Goal: Task Accomplishment & Management: Manage account settings

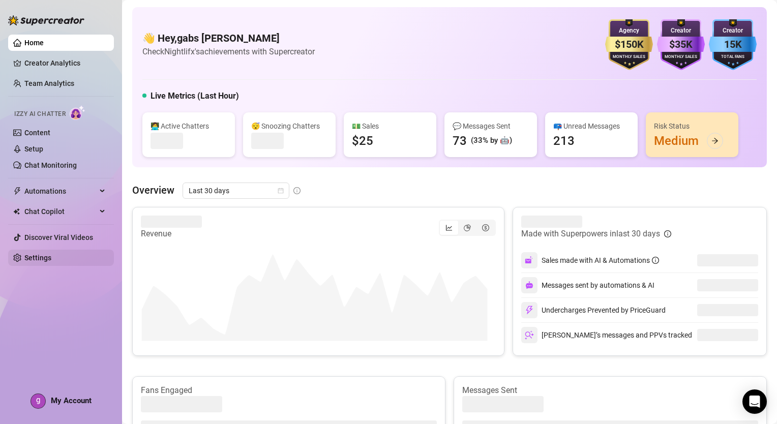
click at [40, 261] on link "Settings" at bounding box center [37, 258] width 27 height 8
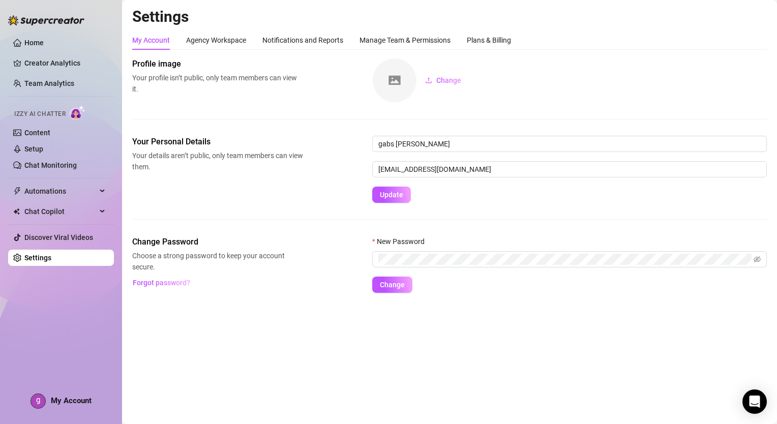
click at [473, 381] on main "Settings My Account Agency Workspace Notifications and Reports Manage Team & Pe…" at bounding box center [449, 212] width 655 height 424
click at [409, 33] on div "Manage Team & Permissions" at bounding box center [404, 40] width 91 height 19
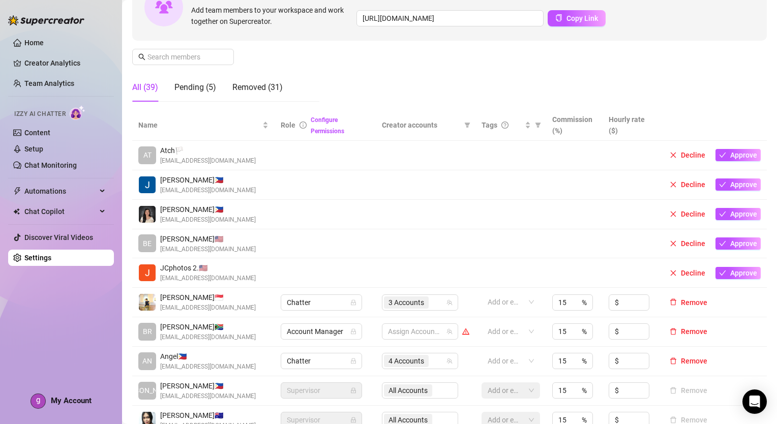
scroll to position [153, 0]
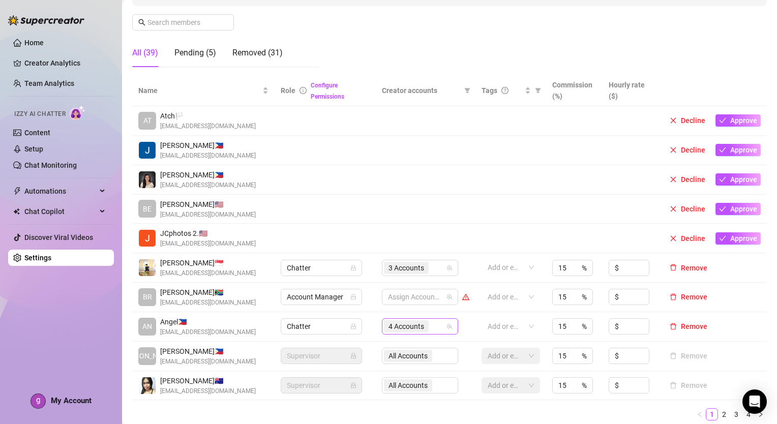
click at [431, 324] on div "4 Accounts" at bounding box center [415, 326] width 62 height 14
click at [446, 327] on icon "team" at bounding box center [449, 326] width 6 height 6
click at [431, 326] on div "4 Accounts" at bounding box center [415, 326] width 62 height 14
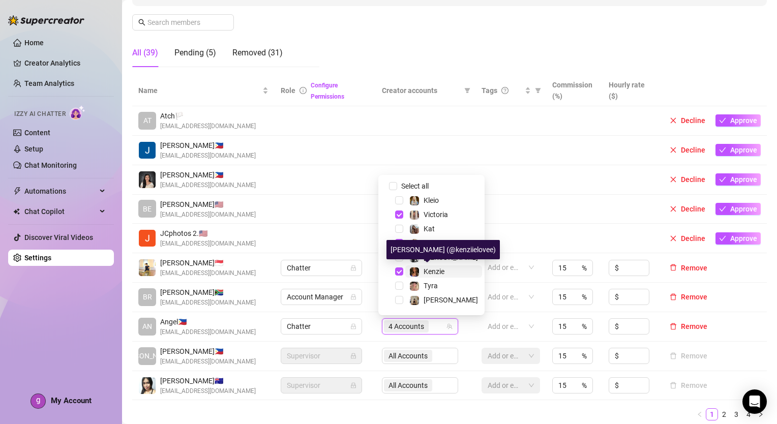
click at [440, 271] on span "Kenzie" at bounding box center [433, 271] width 21 height 8
click at [719, 415] on link "2" at bounding box center [723, 414] width 11 height 11
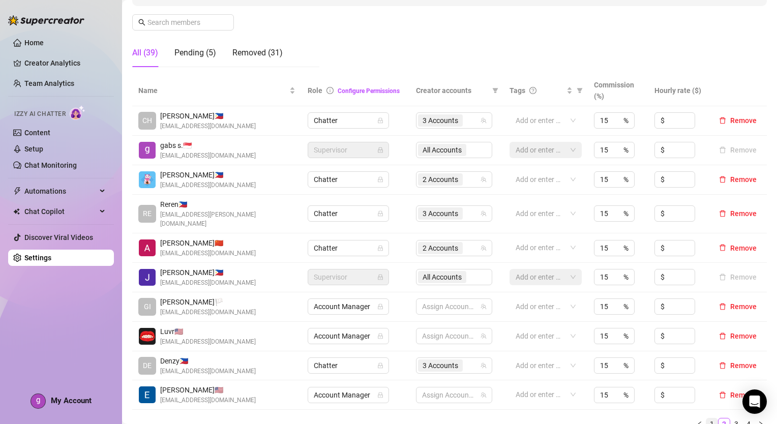
click at [706, 418] on link "1" at bounding box center [711, 423] width 11 height 11
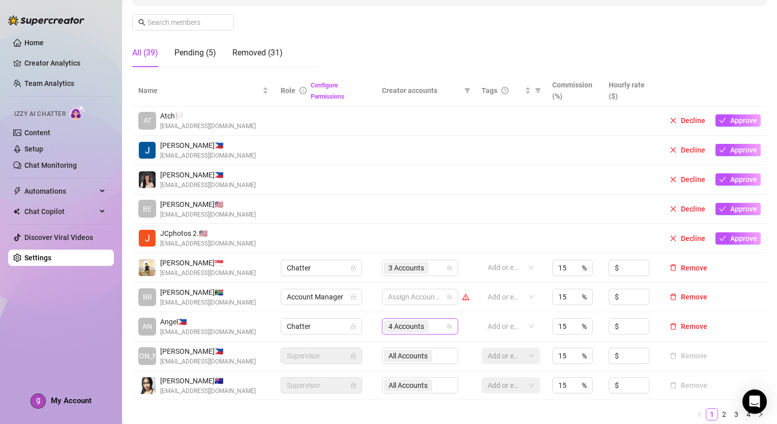
click at [436, 329] on div "4 Accounts" at bounding box center [415, 326] width 62 height 14
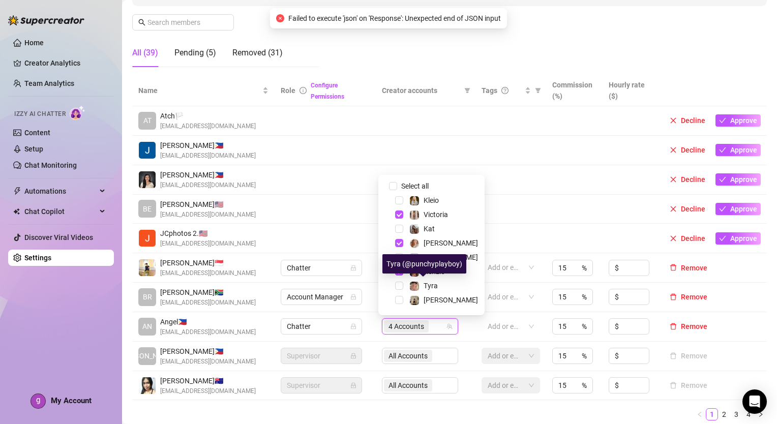
click at [437, 271] on div "Tyra (@punchyplayboy)" at bounding box center [424, 263] width 84 height 19
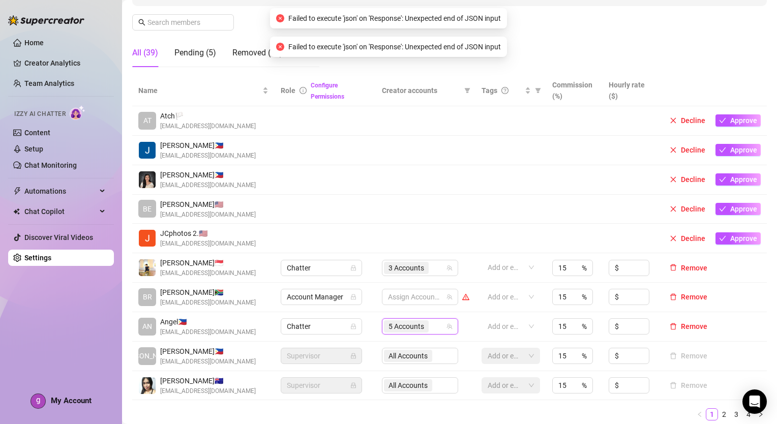
click at [432, 328] on div "5 Accounts" at bounding box center [415, 326] width 62 height 14
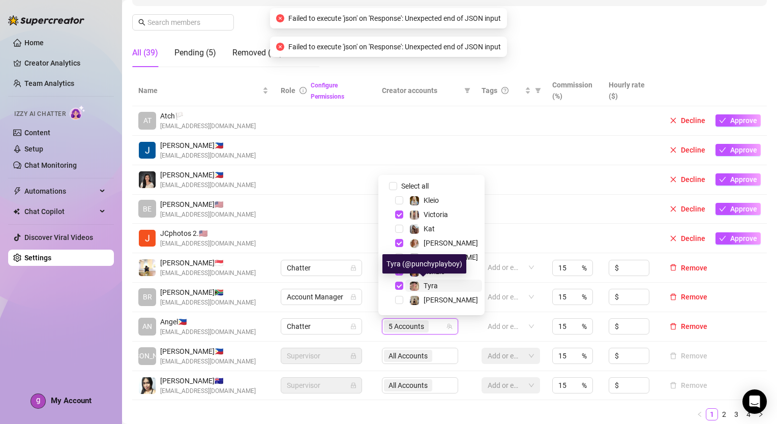
click at [431, 288] on span "Tyra" at bounding box center [430, 286] width 14 height 8
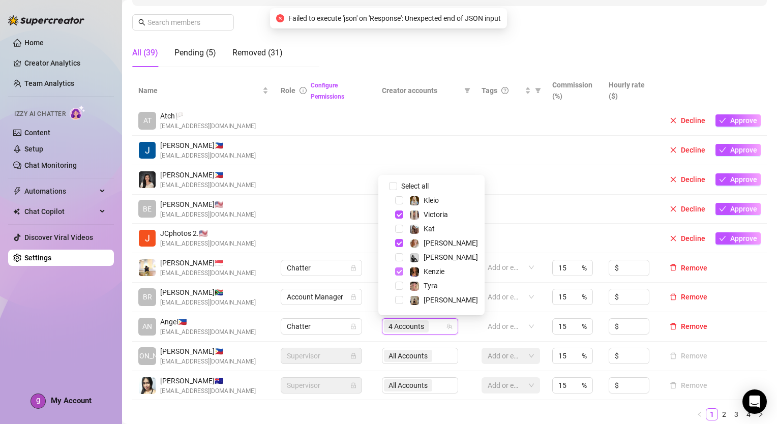
click at [400, 272] on span "Select tree node" at bounding box center [399, 271] width 8 height 8
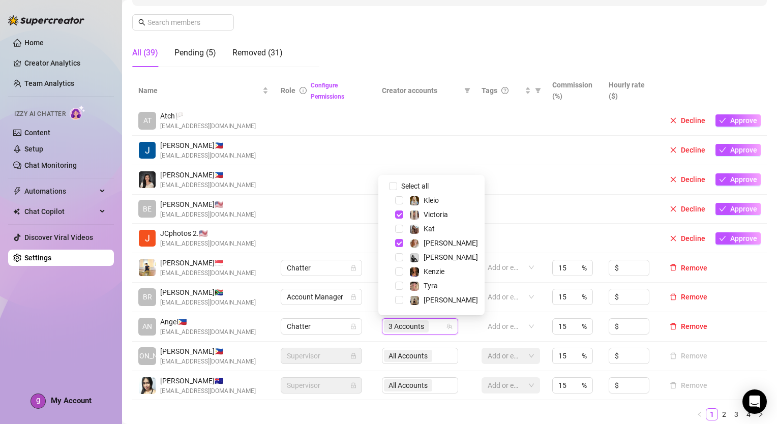
click at [489, 409] on ul "1 2 3 4" at bounding box center [449, 414] width 634 height 12
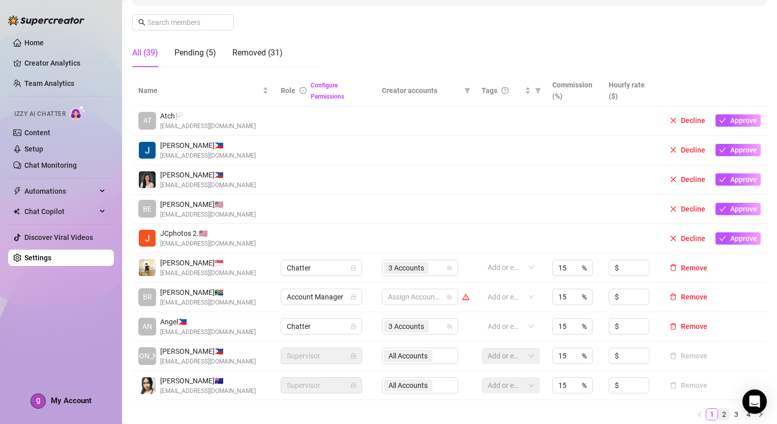
click at [718, 409] on link "2" at bounding box center [723, 414] width 11 height 11
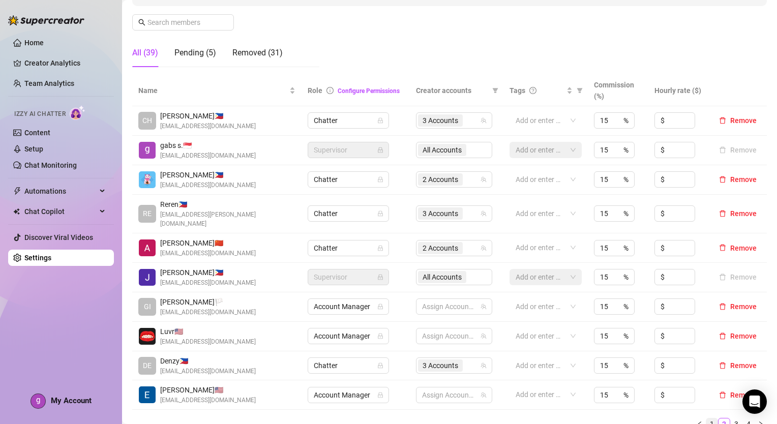
click at [708, 418] on link "1" at bounding box center [711, 423] width 11 height 11
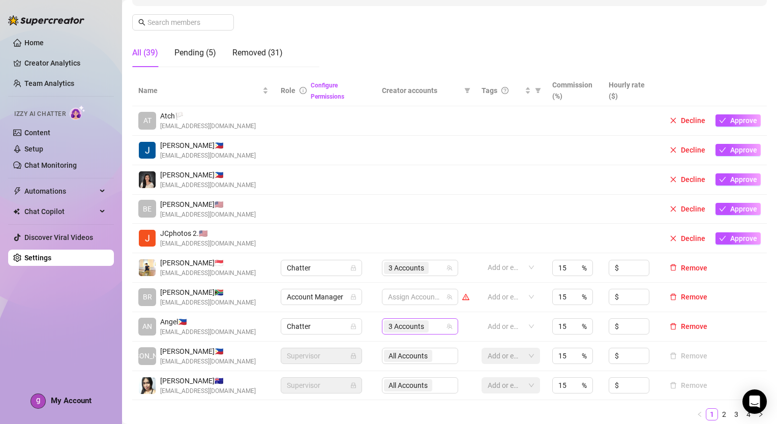
click at [441, 322] on div "3 Accounts" at bounding box center [415, 326] width 62 height 14
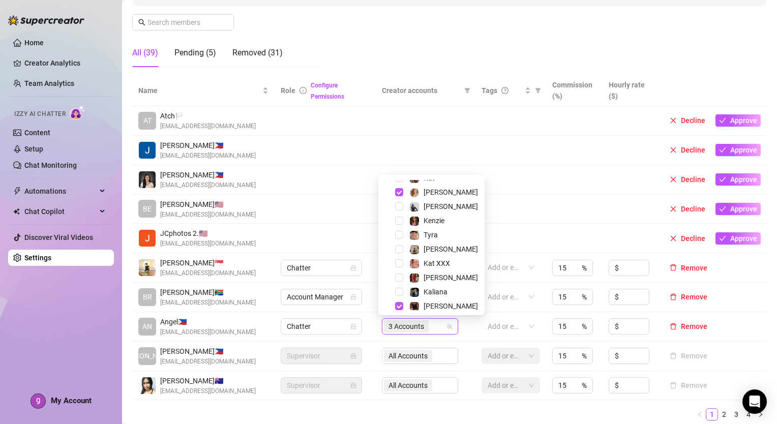
scroll to position [98, 0]
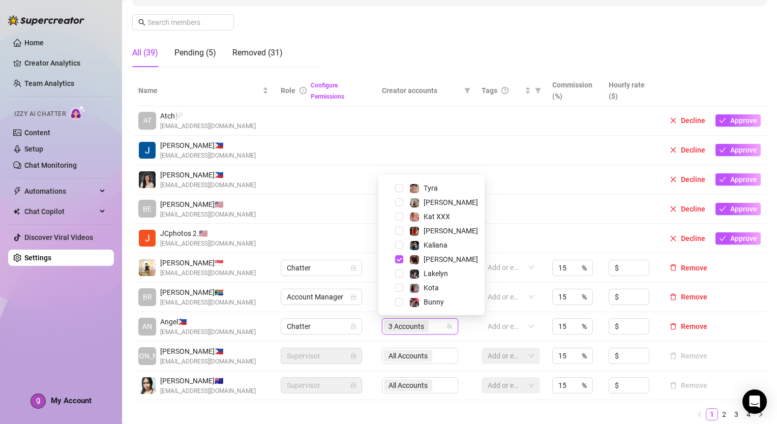
click at [467, 393] on td "All Accounts" at bounding box center [426, 385] width 100 height 29
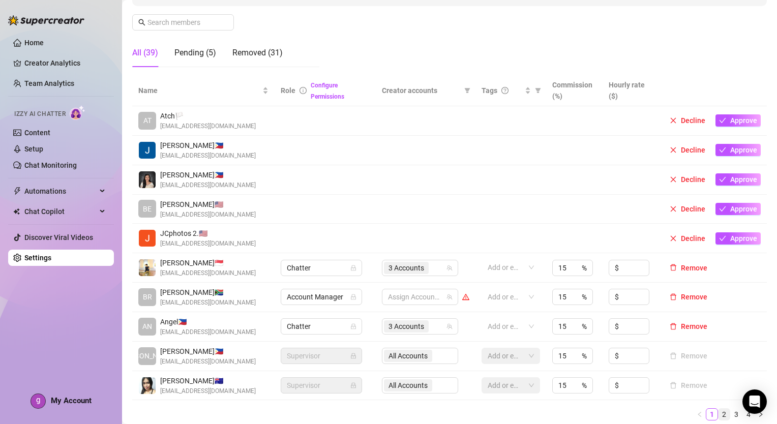
click at [718, 409] on link "2" at bounding box center [723, 414] width 11 height 11
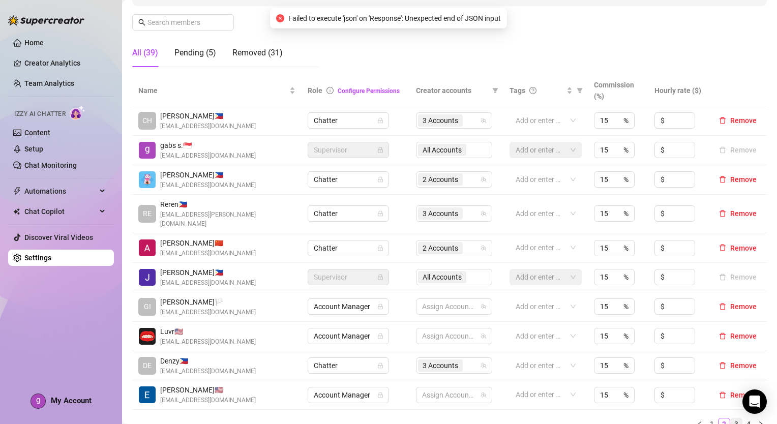
click at [731, 418] on link "3" at bounding box center [736, 423] width 11 height 11
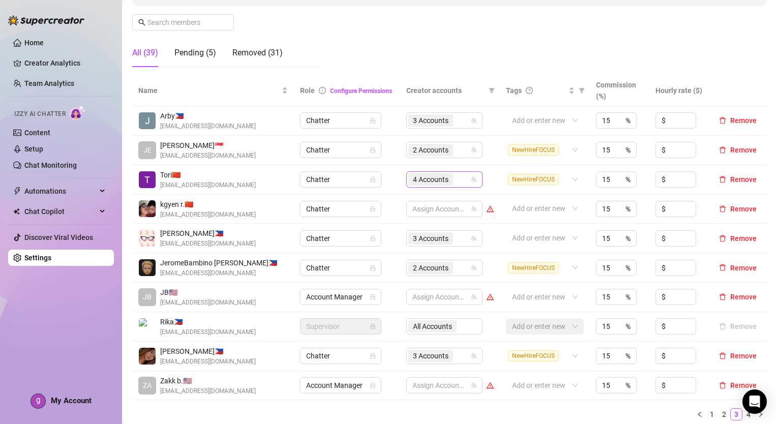
click at [462, 185] on div "4 Accounts" at bounding box center [439, 179] width 62 height 14
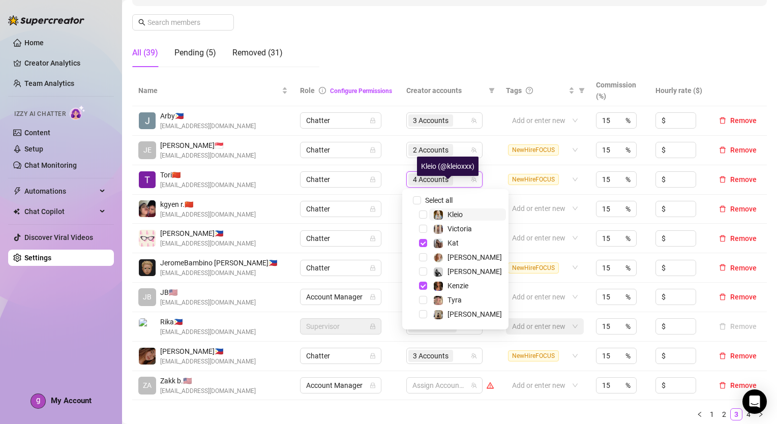
scroll to position [51, 0]
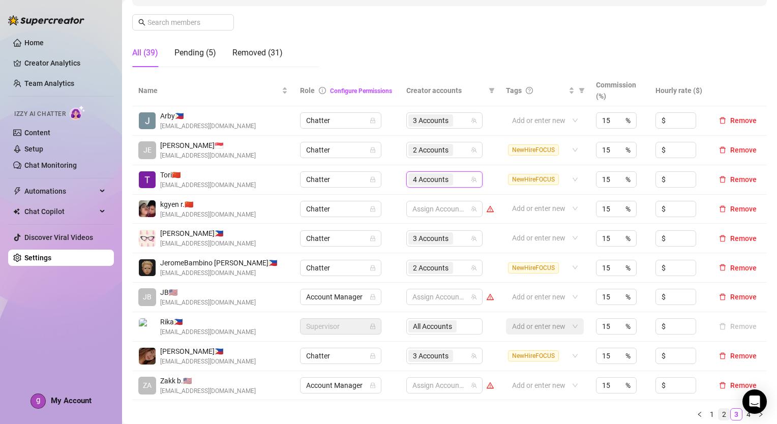
click at [718, 417] on link "2" at bounding box center [723, 414] width 11 height 11
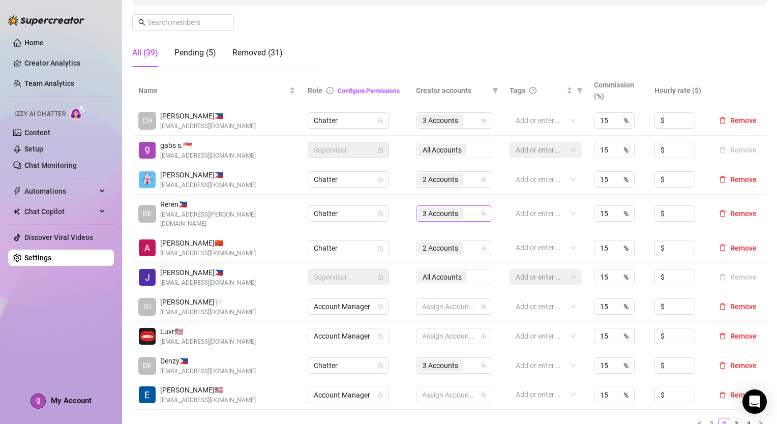
click at [465, 212] on input "search" at bounding box center [466, 213] width 2 height 12
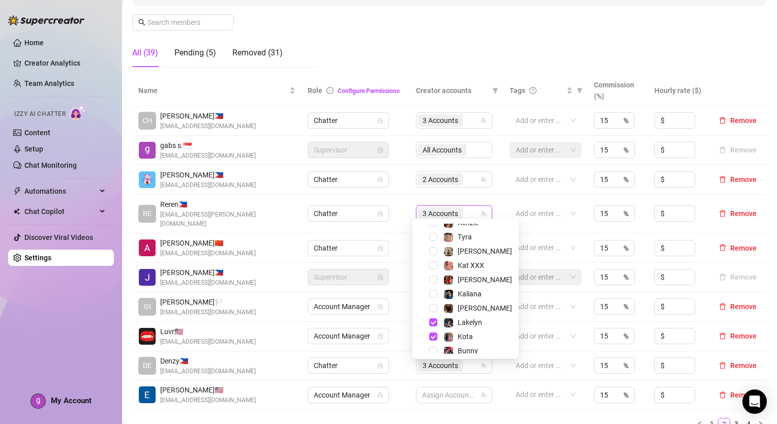
scroll to position [98, 0]
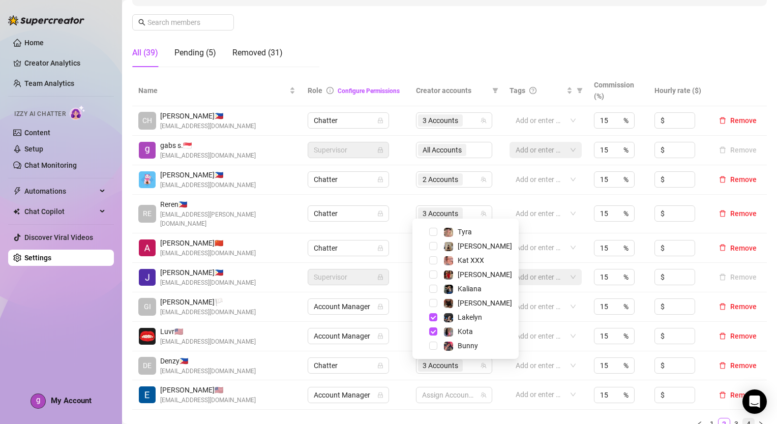
click at [743, 418] on link "4" at bounding box center [748, 423] width 11 height 11
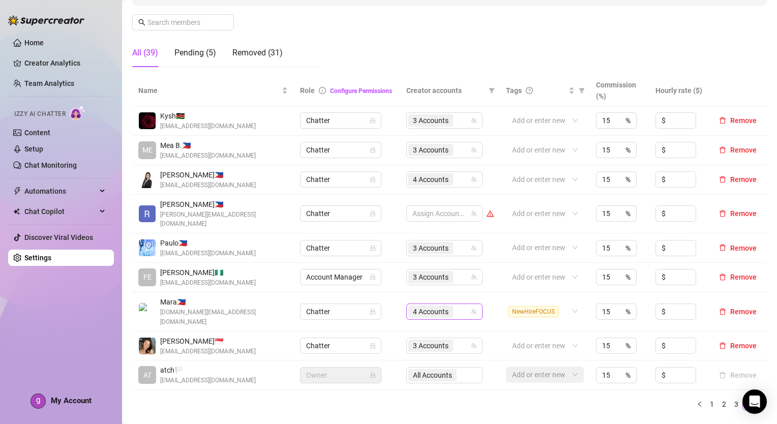
click at [459, 305] on div "4 Accounts" at bounding box center [439, 312] width 62 height 14
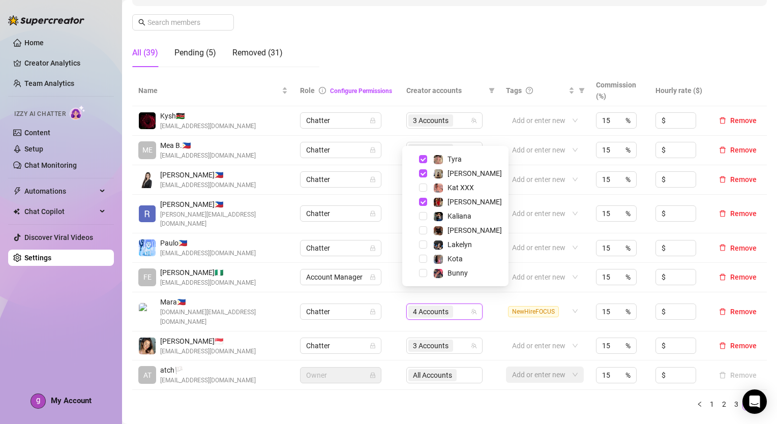
drag, startPoint x: 489, startPoint y: 390, endPoint x: 494, endPoint y: 391, distance: 5.2
click at [489, 391] on div "Name Role Configure Permissions Creator accounts Tags Commission (%) Hourly rat…" at bounding box center [449, 246] width 634 height 343
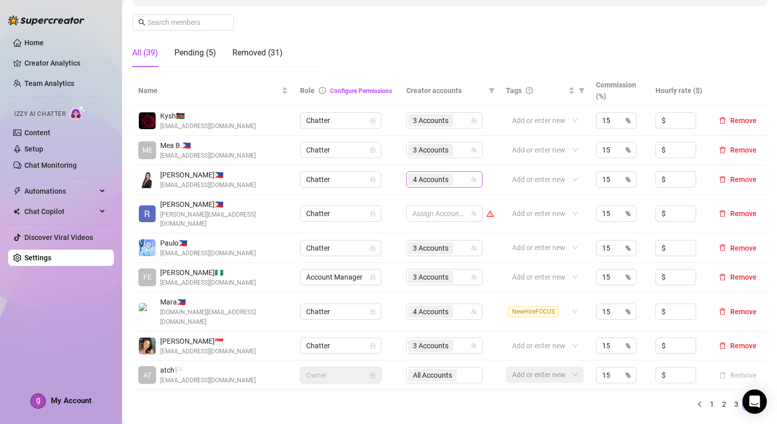
click at [455, 177] on input "search" at bounding box center [456, 179] width 2 height 12
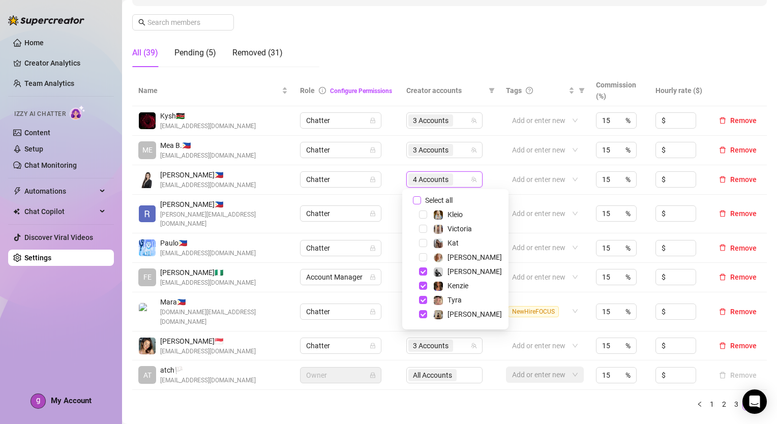
click at [454, 195] on span "Select all" at bounding box center [439, 200] width 36 height 11
click at [421, 196] on input "Select all" at bounding box center [417, 200] width 8 height 8
click at [455, 197] on span "Select all" at bounding box center [439, 200] width 36 height 11
click at [421, 197] on input "Select all" at bounding box center [417, 200] width 8 height 8
checkbox input "false"
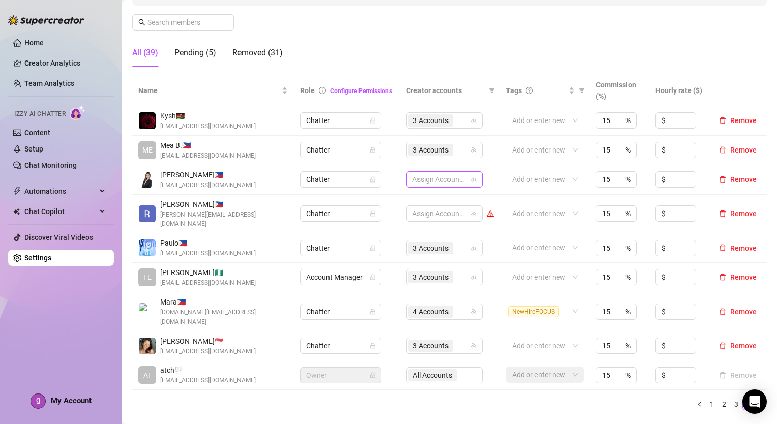
click at [418, 180] on div at bounding box center [439, 179] width 62 height 14
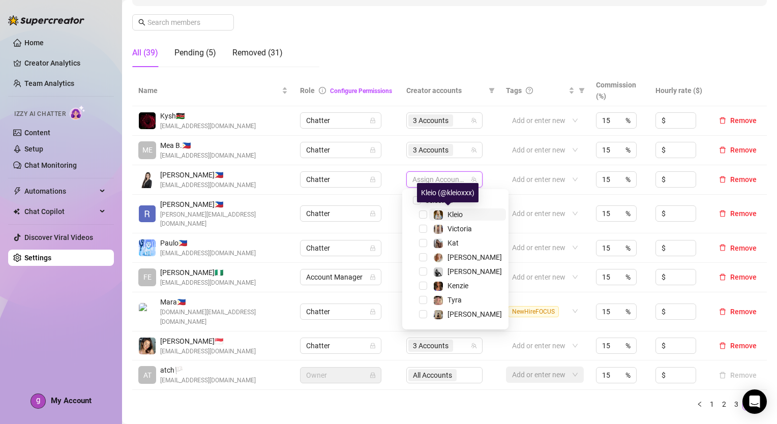
click at [446, 214] on div "Kleio" at bounding box center [447, 214] width 29 height 12
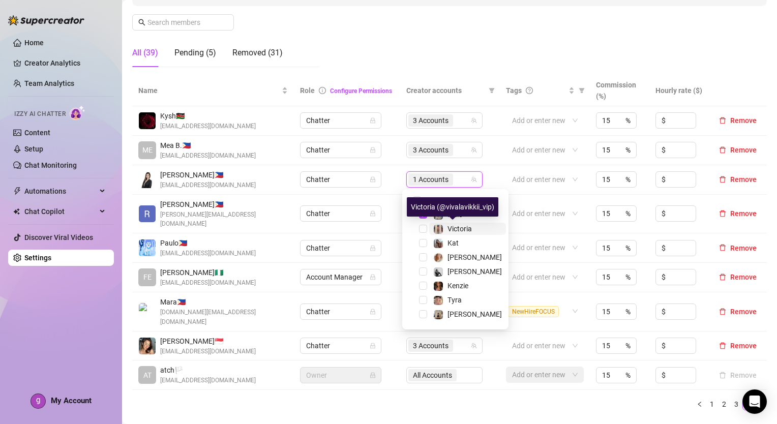
click at [457, 226] on span "Victoria" at bounding box center [459, 229] width 24 height 8
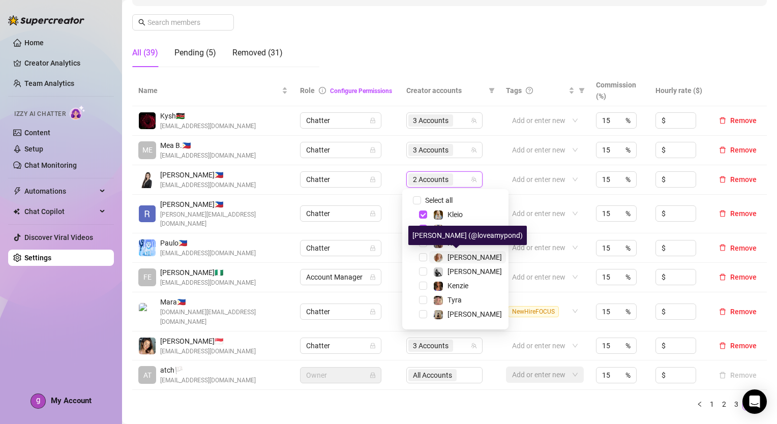
click at [455, 253] on span "[PERSON_NAME]" at bounding box center [474, 257] width 54 height 8
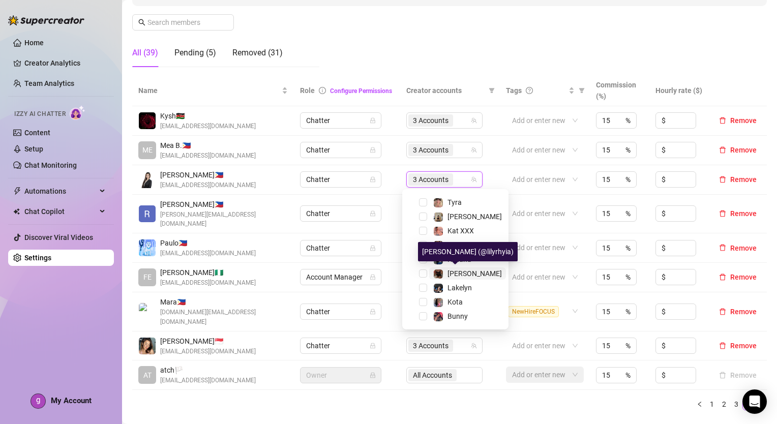
click at [463, 272] on span "[PERSON_NAME]" at bounding box center [474, 273] width 54 height 8
click at [493, 368] on td "All Accounts" at bounding box center [450, 374] width 100 height 29
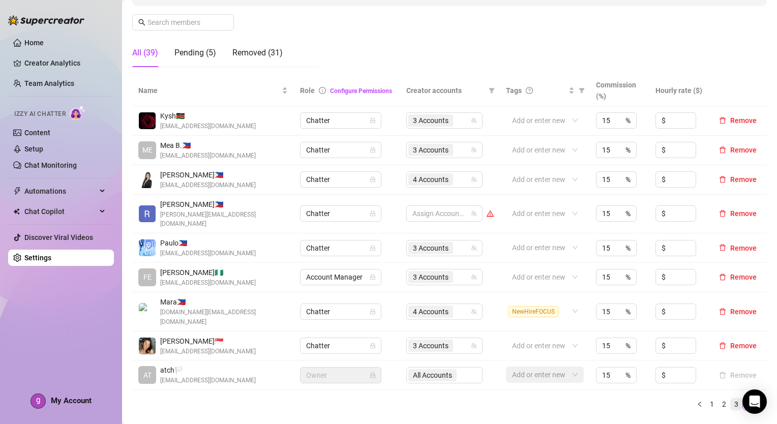
click at [731, 399] on link "3" at bounding box center [736, 404] width 11 height 11
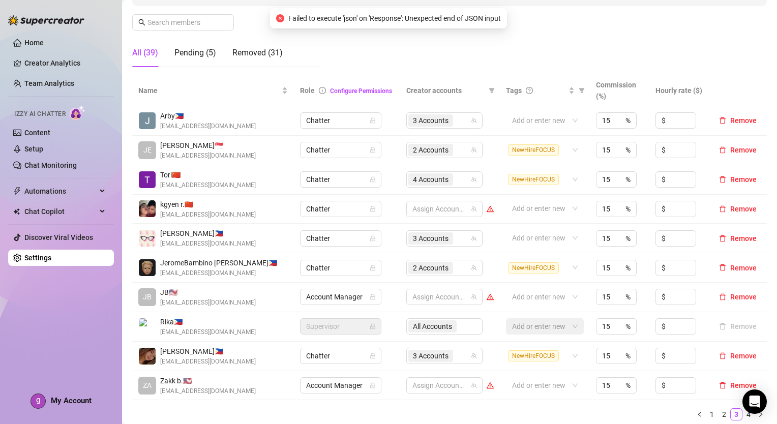
drag, startPoint x: 741, startPoint y: 412, endPoint x: 716, endPoint y: 405, distance: 25.6
click at [743, 412] on link "4" at bounding box center [748, 414] width 11 height 11
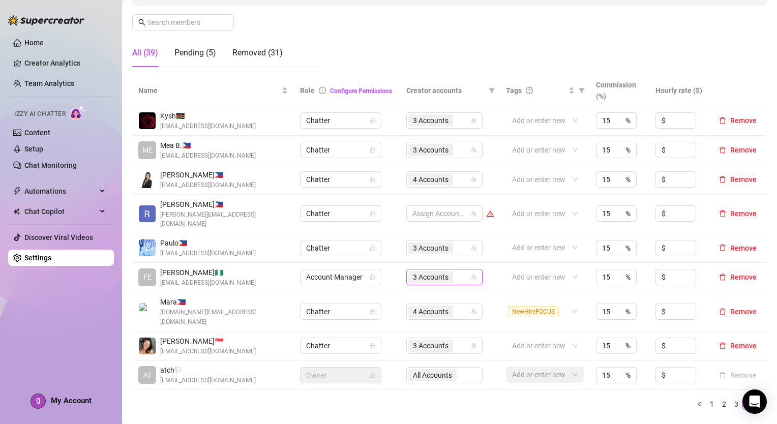
click at [455, 271] on input "search" at bounding box center [456, 277] width 2 height 12
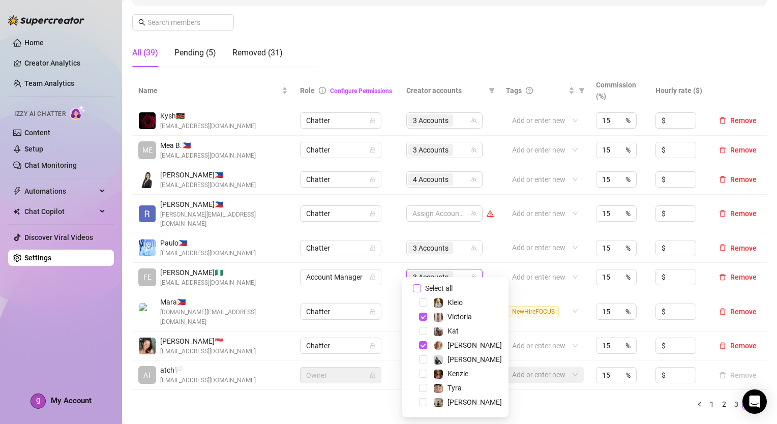
click at [419, 286] on input "Select all" at bounding box center [417, 288] width 8 height 8
checkbox input "false"
click at [462, 359] on span "[PERSON_NAME]" at bounding box center [474, 359] width 54 height 8
click at [456, 398] on span "[PERSON_NAME]" at bounding box center [474, 402] width 54 height 8
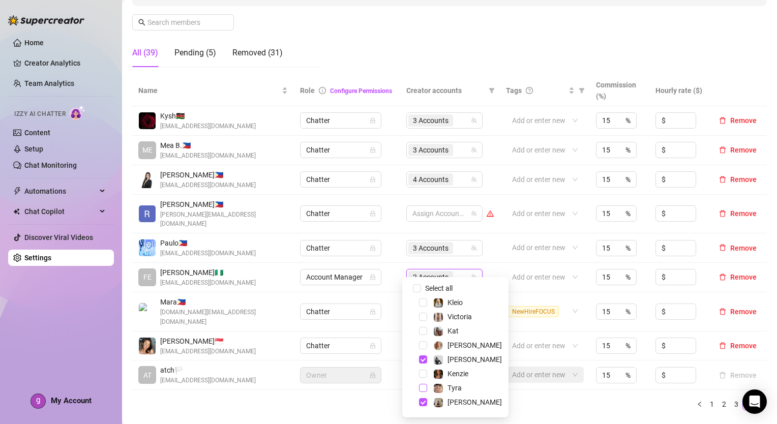
click at [425, 386] on span "Select tree node" at bounding box center [423, 388] width 8 height 8
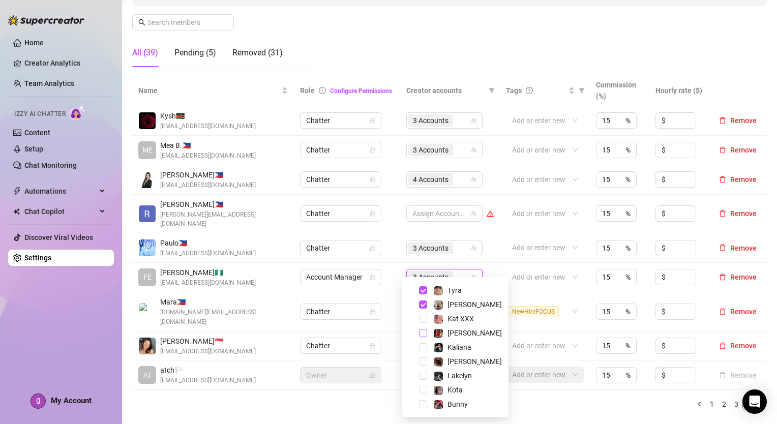
click at [421, 331] on span "Select tree node" at bounding box center [423, 333] width 8 height 8
click at [540, 398] on ul "1 2 3 4" at bounding box center [449, 404] width 634 height 12
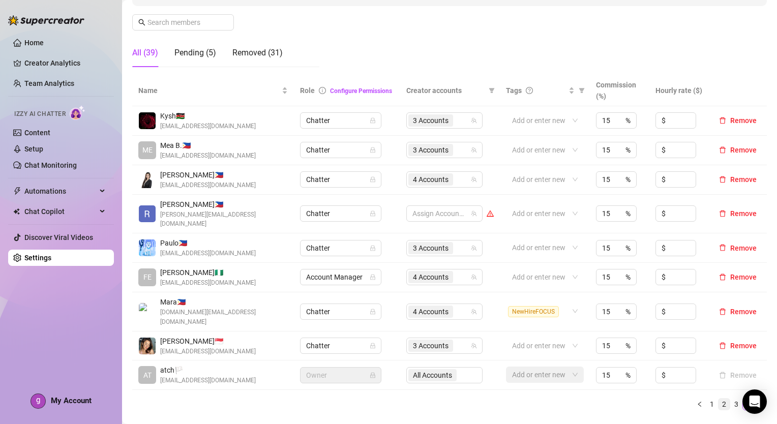
click at [721, 399] on link "2" at bounding box center [723, 404] width 11 height 11
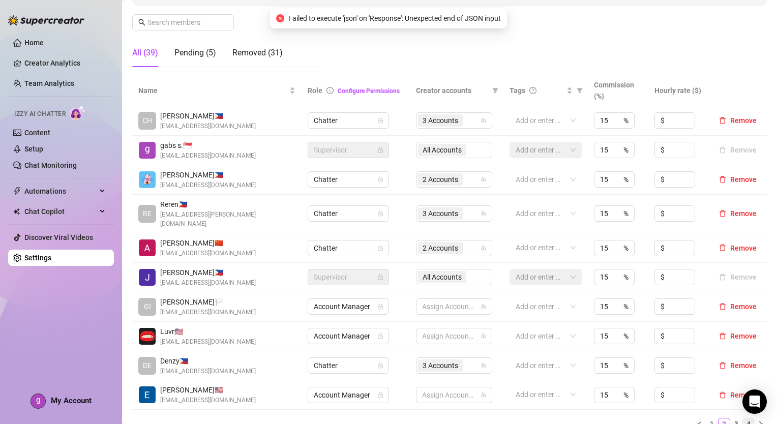
click at [743, 418] on link "4" at bounding box center [748, 423] width 11 height 11
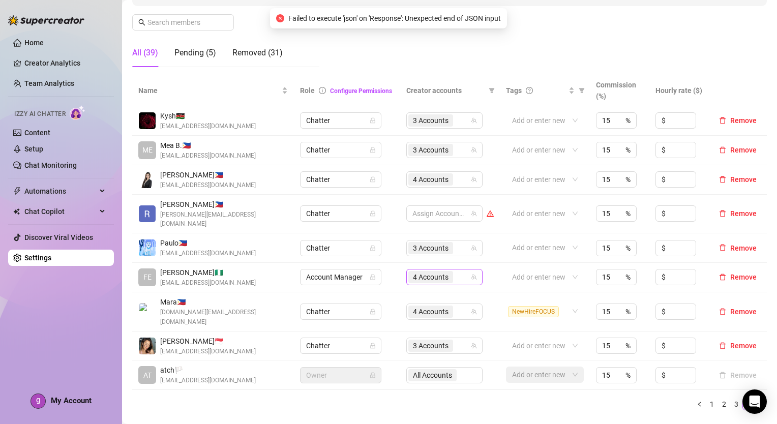
click at [458, 270] on div "4 Accounts" at bounding box center [439, 277] width 62 height 14
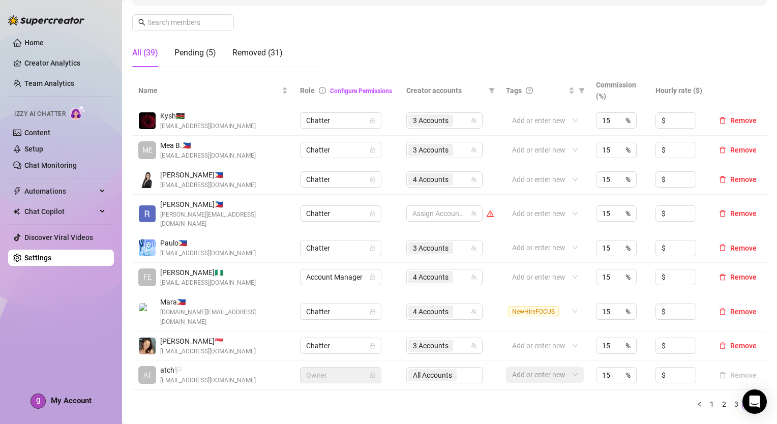
click at [43, 297] on div "Home Creator Analytics Team Analytics Izzy AI Chatter Content Setup Chat Monito…" at bounding box center [61, 207] width 106 height 415
click at [460, 185] on div "4 Accounts" at bounding box center [439, 179] width 62 height 14
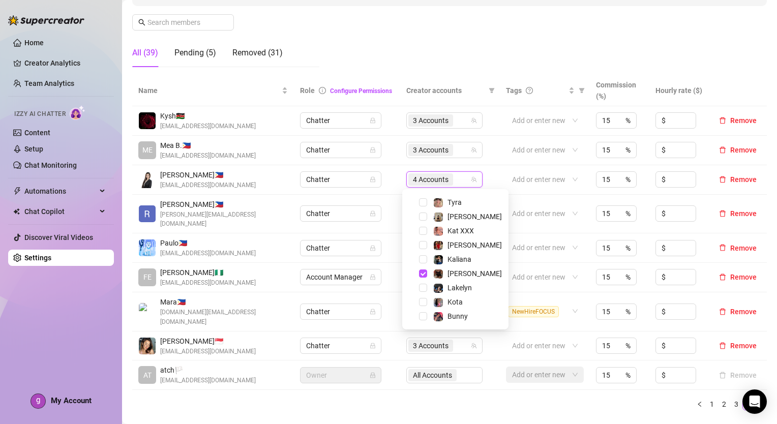
click at [484, 398] on ul "1 2 3 4" at bounding box center [449, 404] width 634 height 12
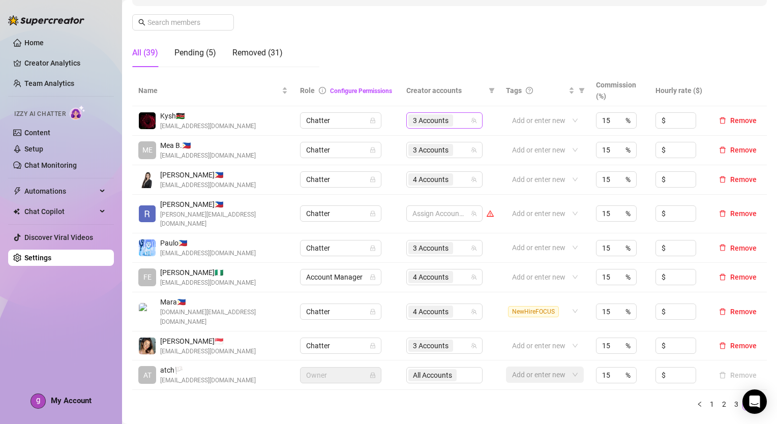
click at [459, 121] on div "3 Accounts" at bounding box center [439, 120] width 62 height 14
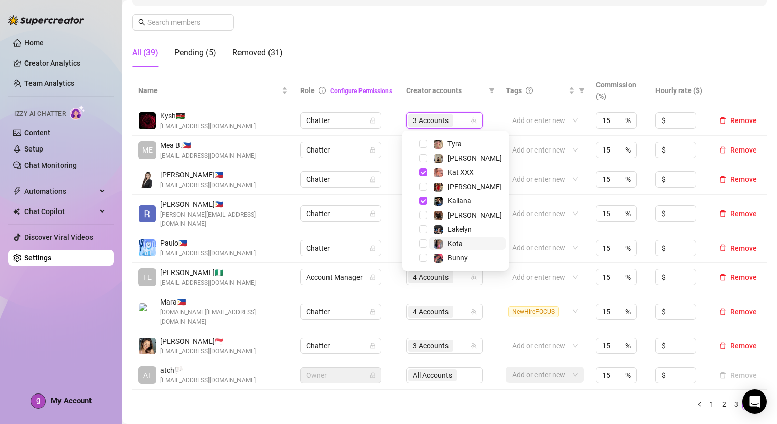
click at [462, 243] on span "Kota" at bounding box center [467, 243] width 77 height 12
click at [519, 390] on div "Name Role Configure Permissions Creator accounts Tags Commission (%) Hourly rat…" at bounding box center [449, 246] width 634 height 343
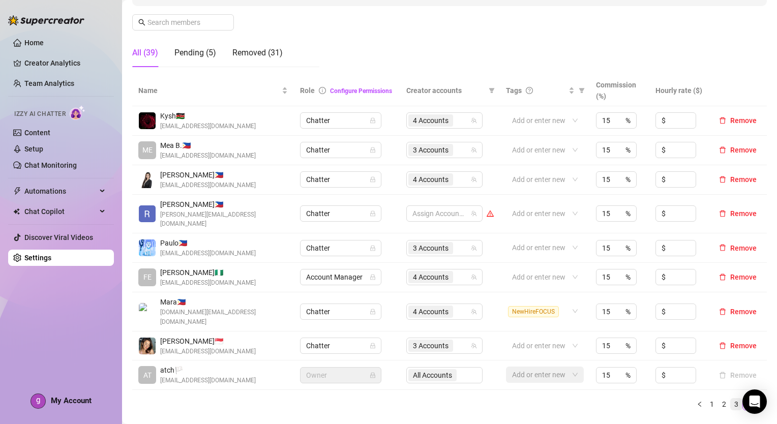
click at [731, 399] on link "3" at bounding box center [736, 404] width 11 height 11
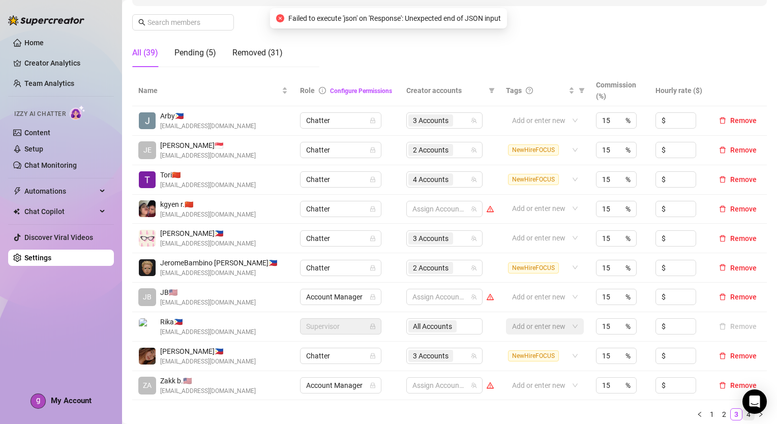
click at [743, 411] on link "4" at bounding box center [748, 414] width 11 height 11
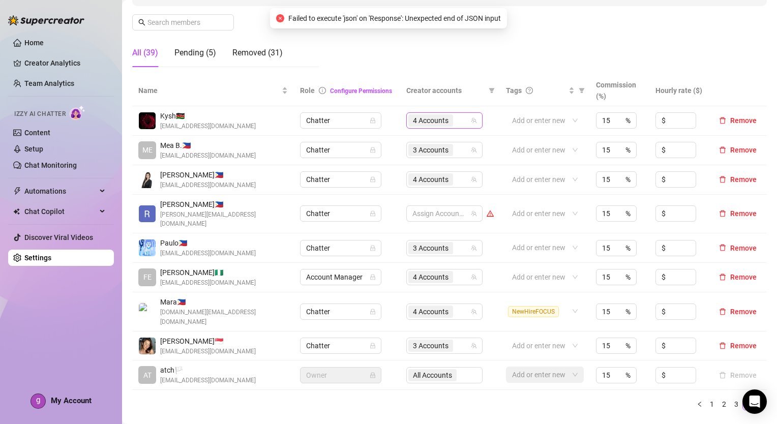
click at [448, 118] on span "4 Accounts" at bounding box center [430, 120] width 45 height 12
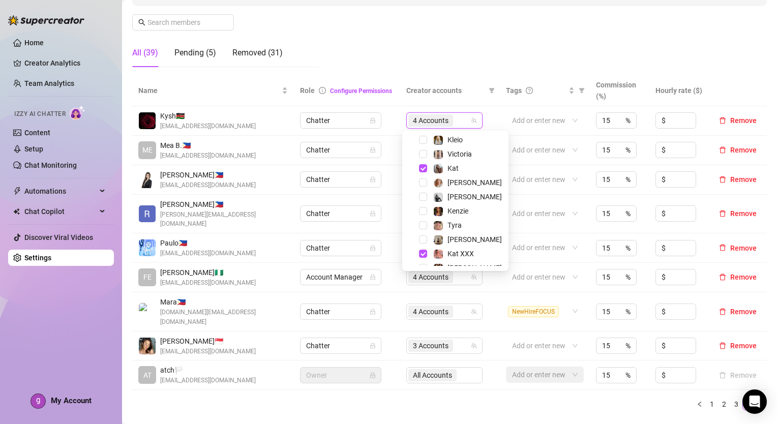
scroll to position [0, 0]
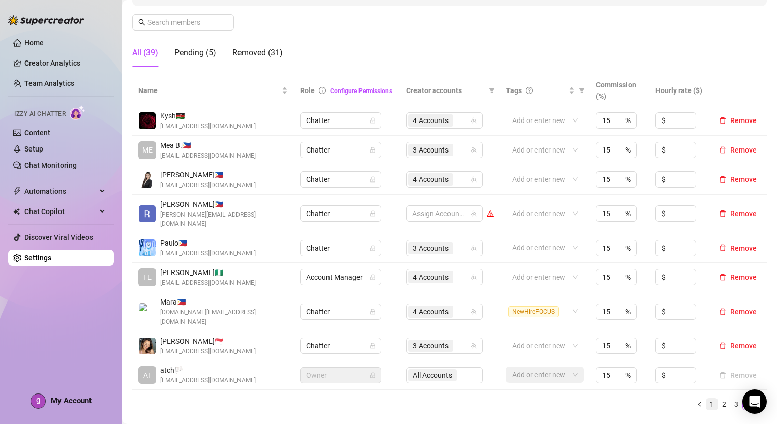
click at [709, 399] on link "1" at bounding box center [711, 404] width 11 height 11
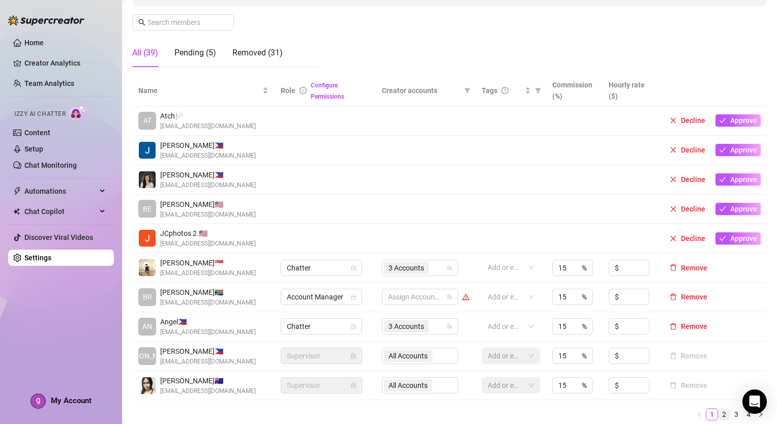
click at [720, 412] on link "2" at bounding box center [723, 414] width 11 height 11
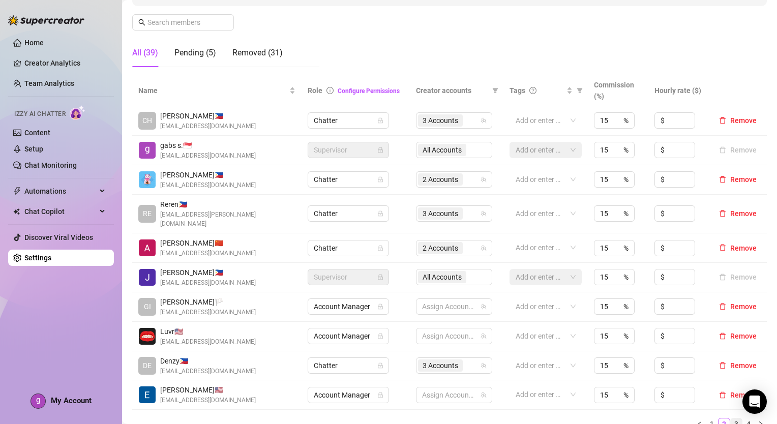
click at [731, 418] on link "3" at bounding box center [736, 423] width 11 height 11
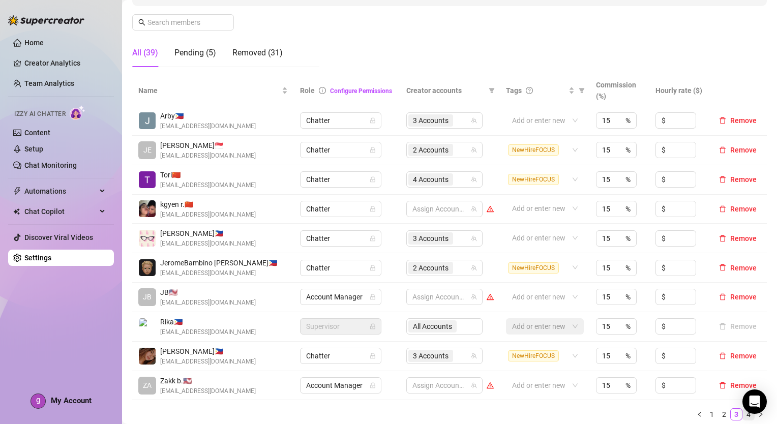
click at [743, 413] on link "4" at bounding box center [748, 414] width 11 height 11
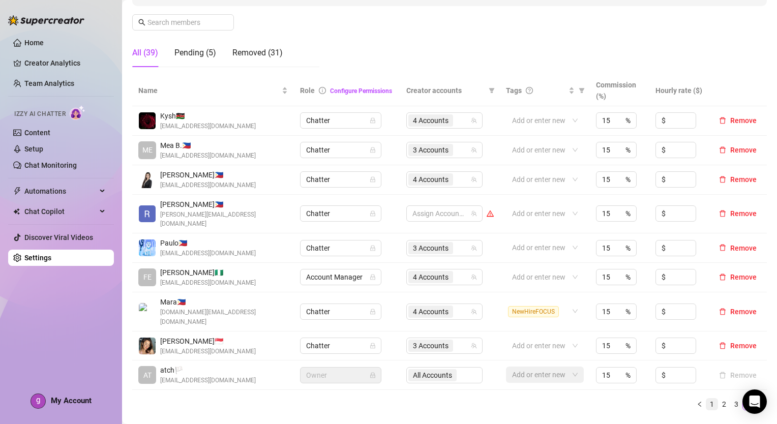
click at [706, 399] on link "1" at bounding box center [711, 404] width 11 height 11
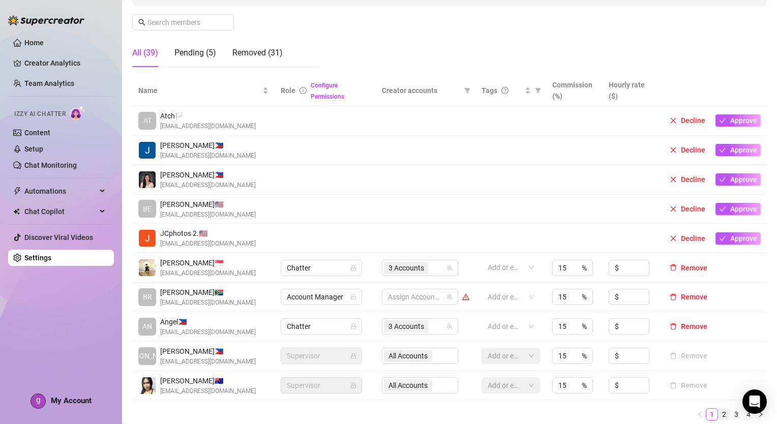
click at [718, 411] on link "2" at bounding box center [723, 414] width 11 height 11
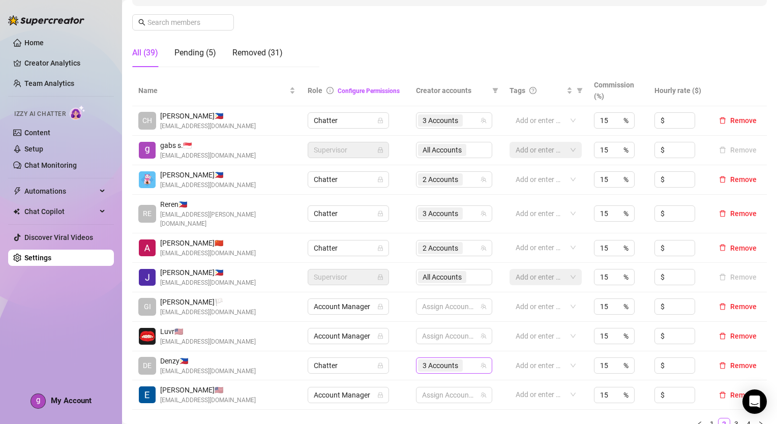
click at [461, 358] on div "3 Accounts" at bounding box center [441, 365] width 47 height 14
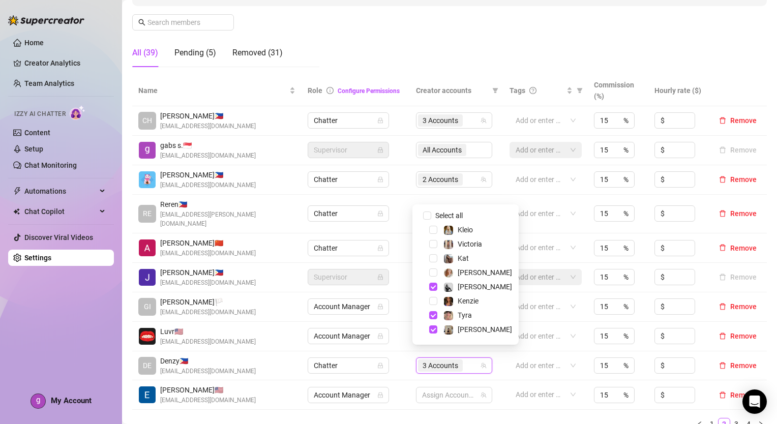
click at [403, 405] on div "Name Role Configure Permissions Creator accounts Tags Commission (%) Hourly rat…" at bounding box center [449, 252] width 634 height 355
